Goal: Navigation & Orientation: Find specific page/section

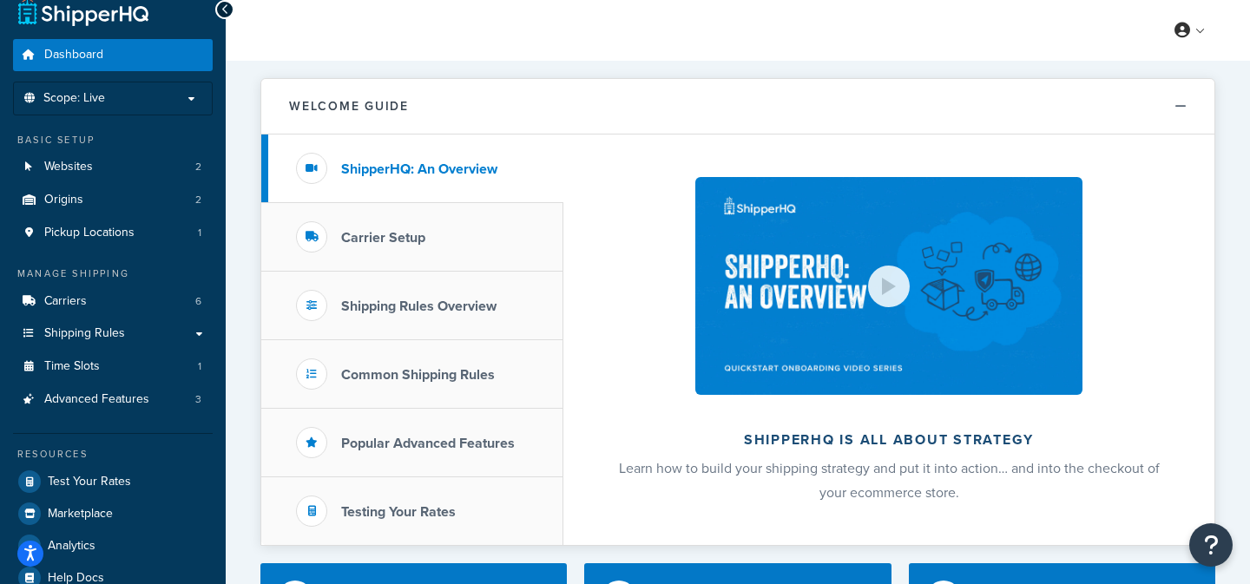
scroll to position [28, 0]
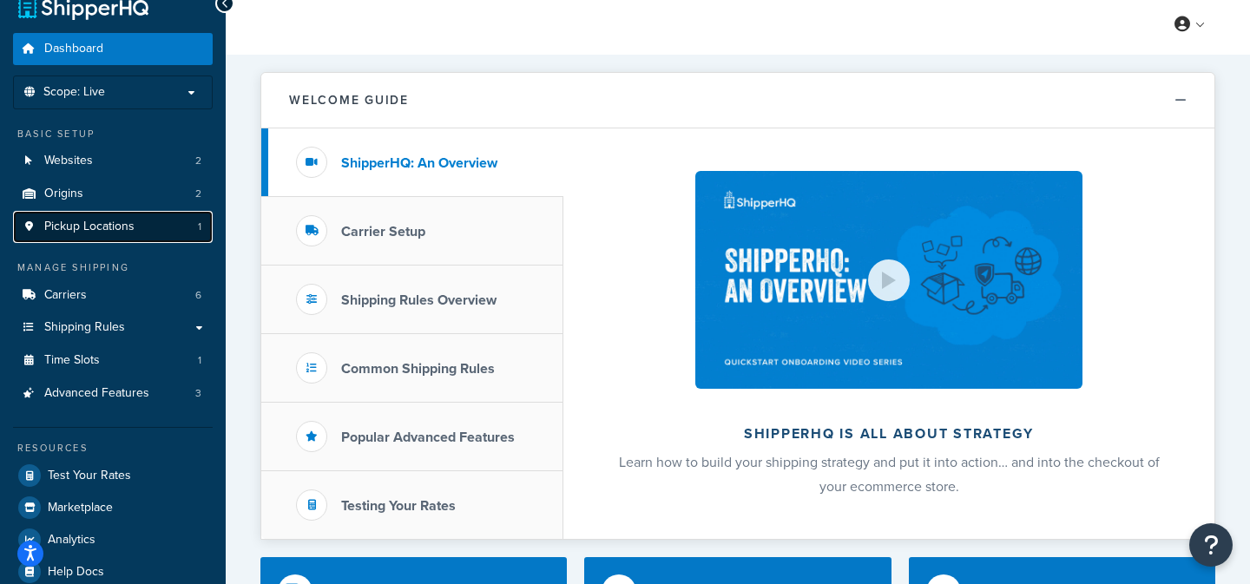
click at [108, 220] on span "Pickup Locations" at bounding box center [89, 227] width 90 height 15
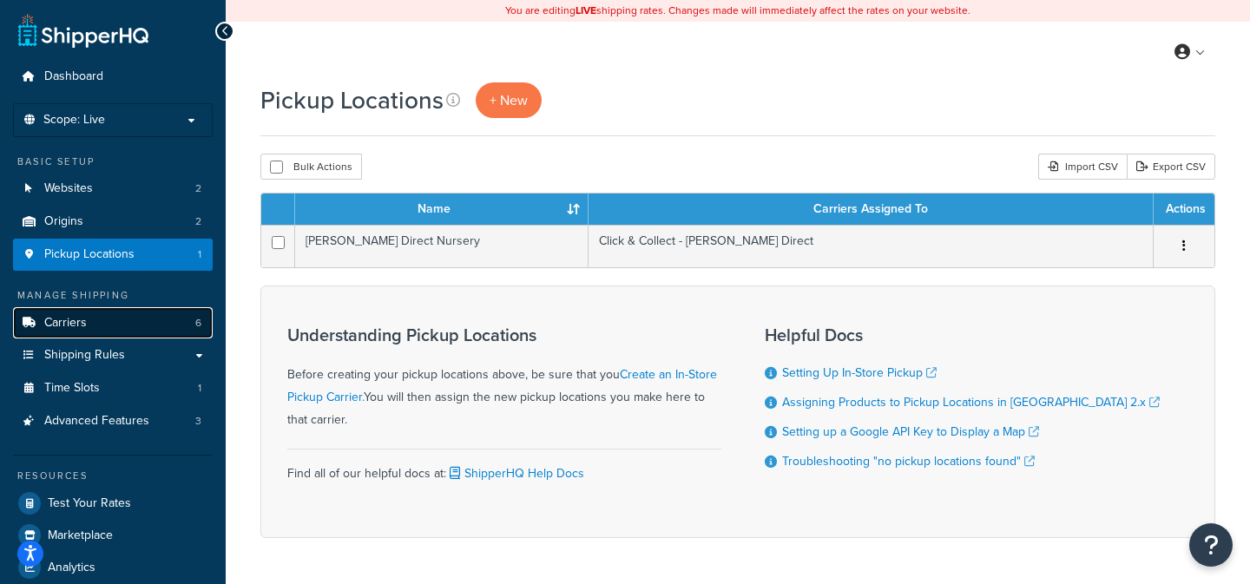
click at [84, 322] on span "Carriers" at bounding box center [65, 323] width 43 height 15
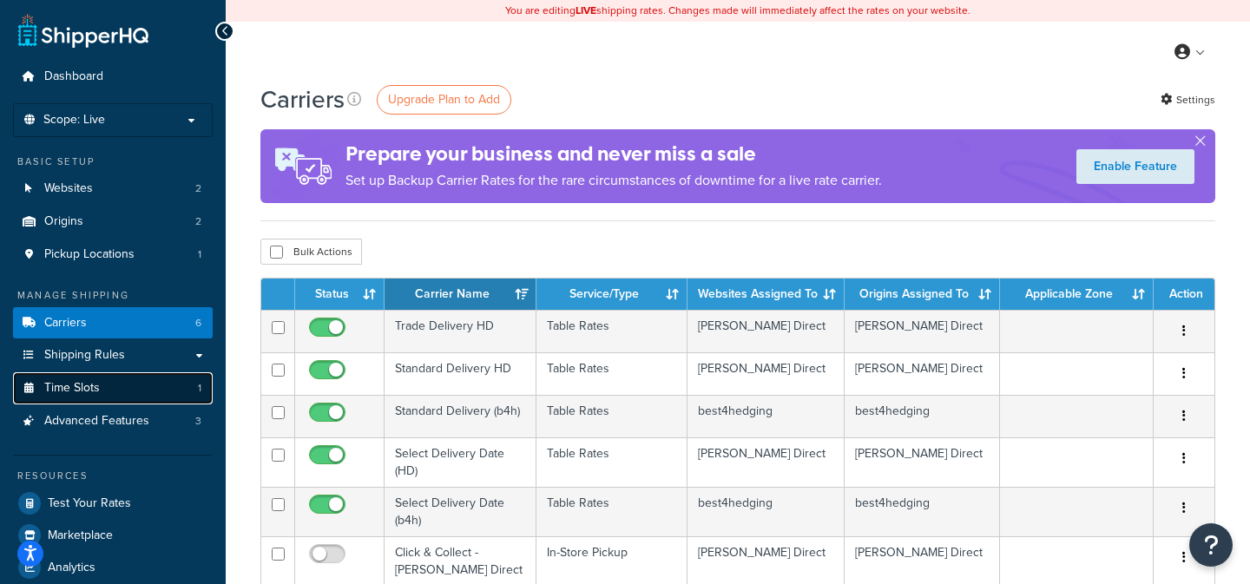
click at [98, 378] on link "Time Slots 1" at bounding box center [113, 388] width 200 height 32
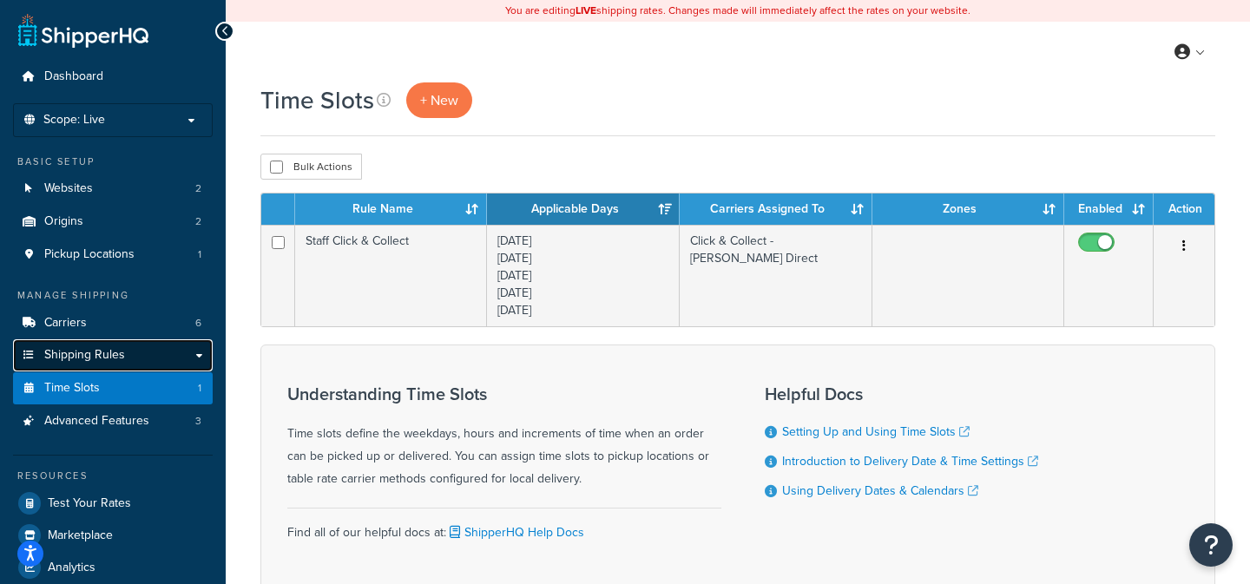
click at [89, 354] on span "Shipping Rules" at bounding box center [84, 355] width 81 height 15
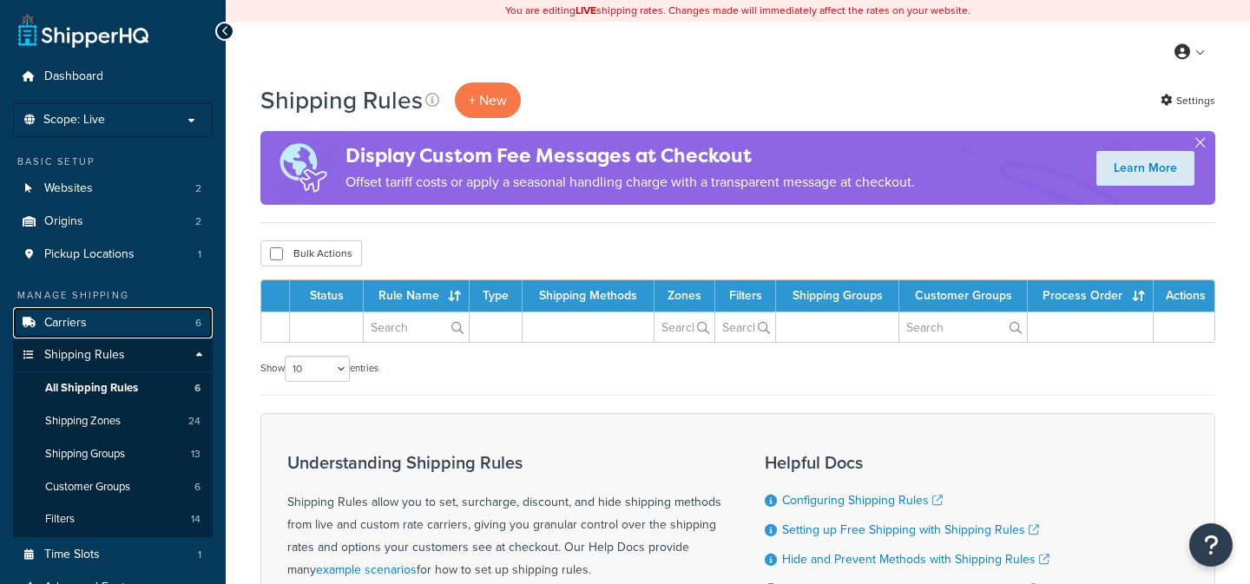
click at [104, 324] on link "Carriers 6" at bounding box center [113, 323] width 200 height 32
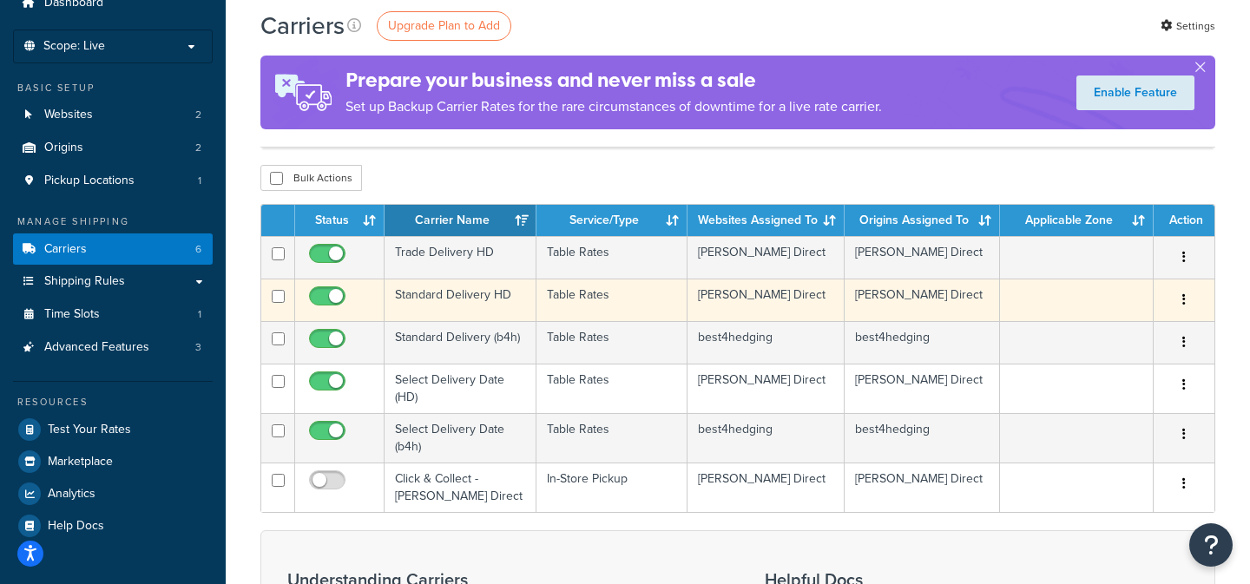
scroll to position [82, 0]
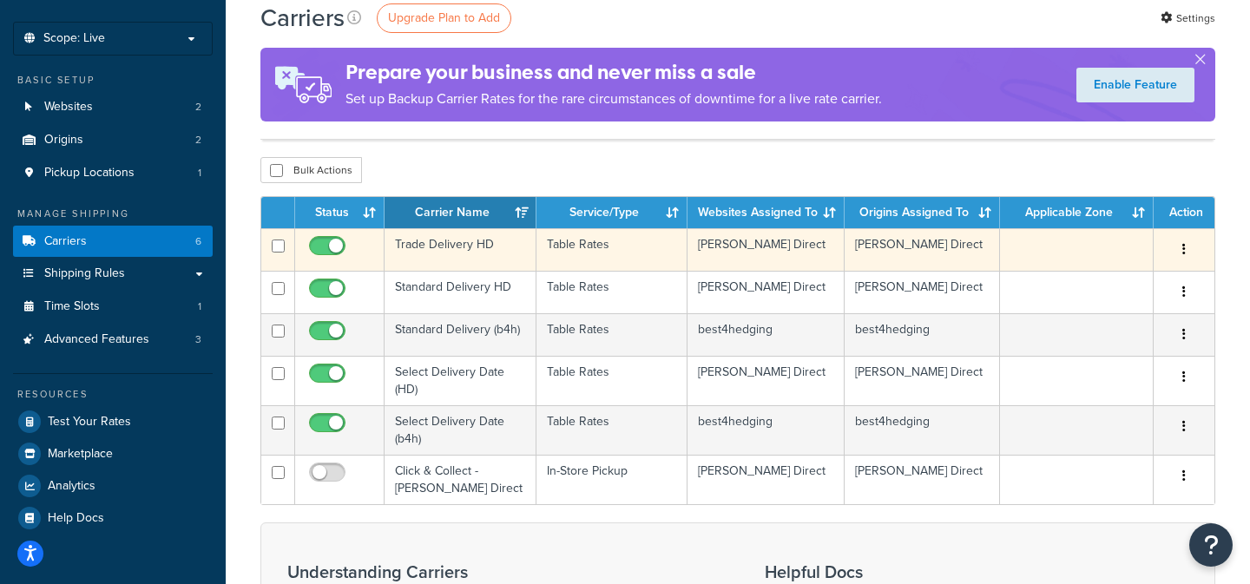
click at [510, 252] on td "Trade Delivery HD" at bounding box center [461, 249] width 152 height 43
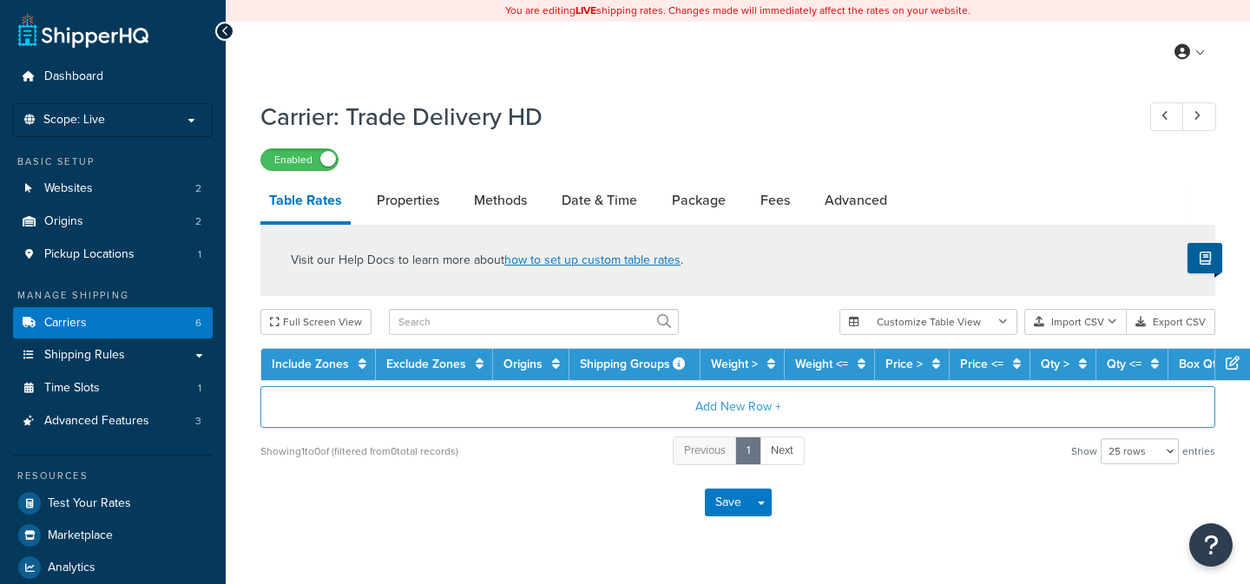
select select "25"
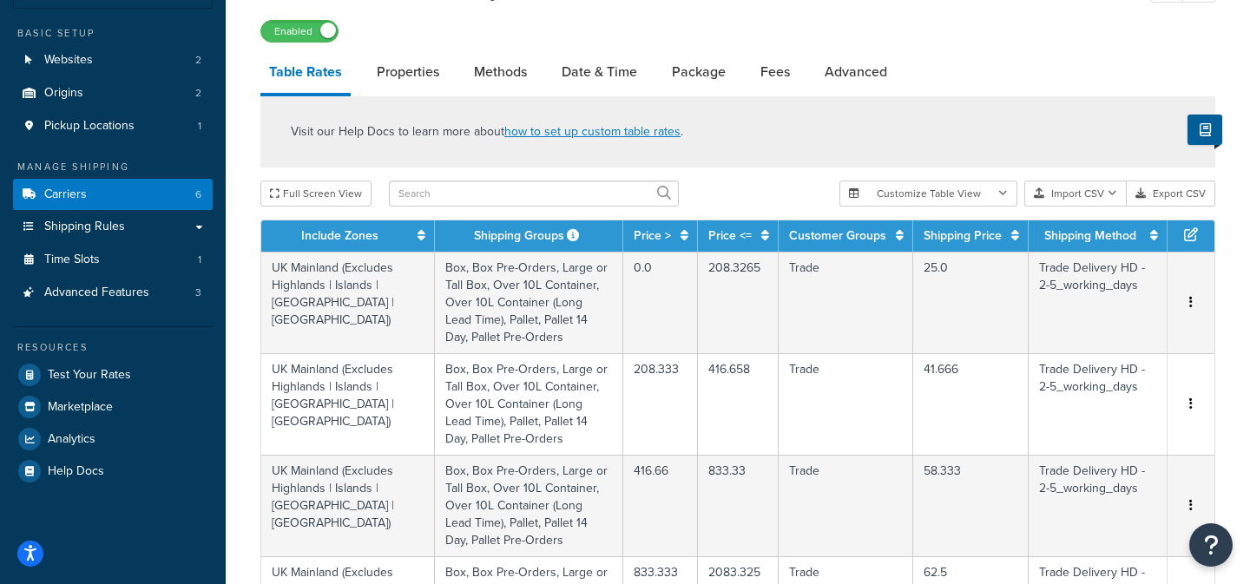
scroll to position [123, 0]
